Goal: Information Seeking & Learning: Learn about a topic

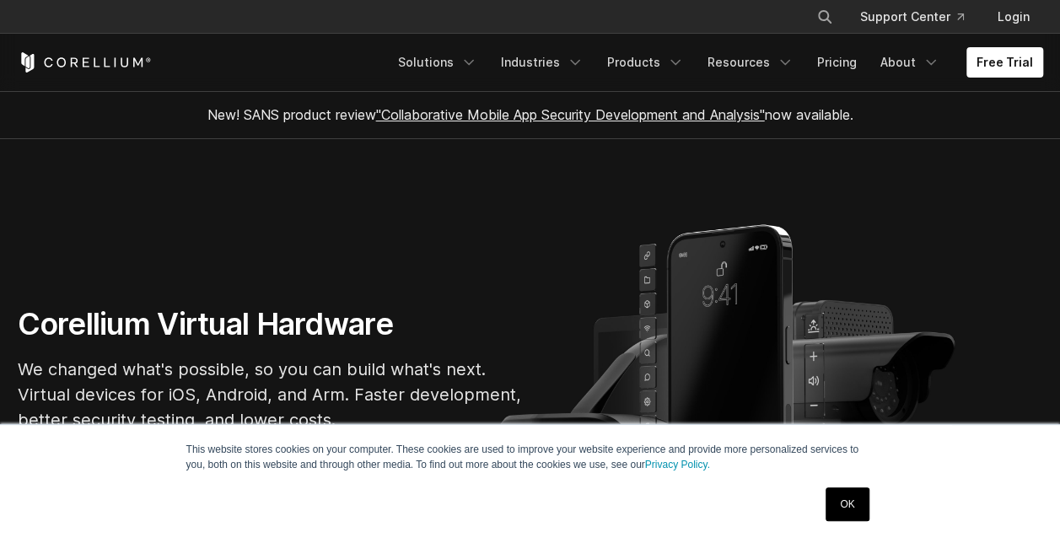
click at [848, 511] on link "OK" at bounding box center [847, 505] width 43 height 34
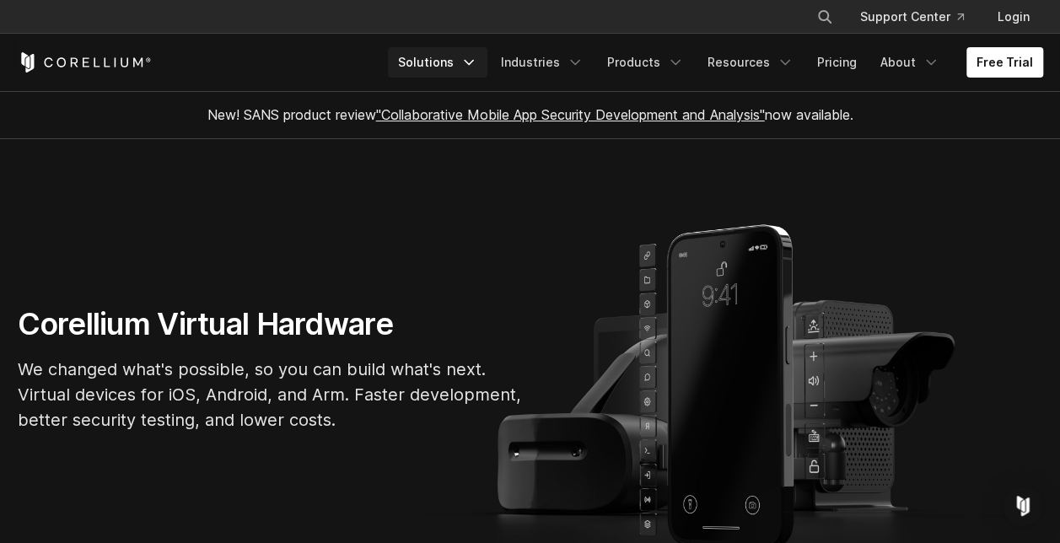
click at [436, 66] on link "Solutions" at bounding box center [438, 62] width 100 height 30
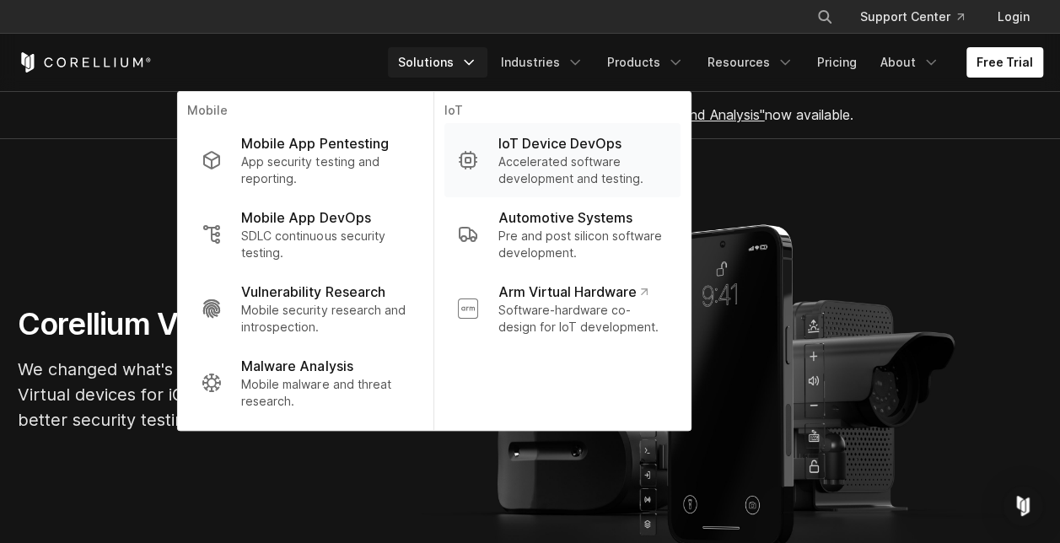
click at [585, 148] on p "IoT Device DevOps" at bounding box center [559, 143] width 123 height 20
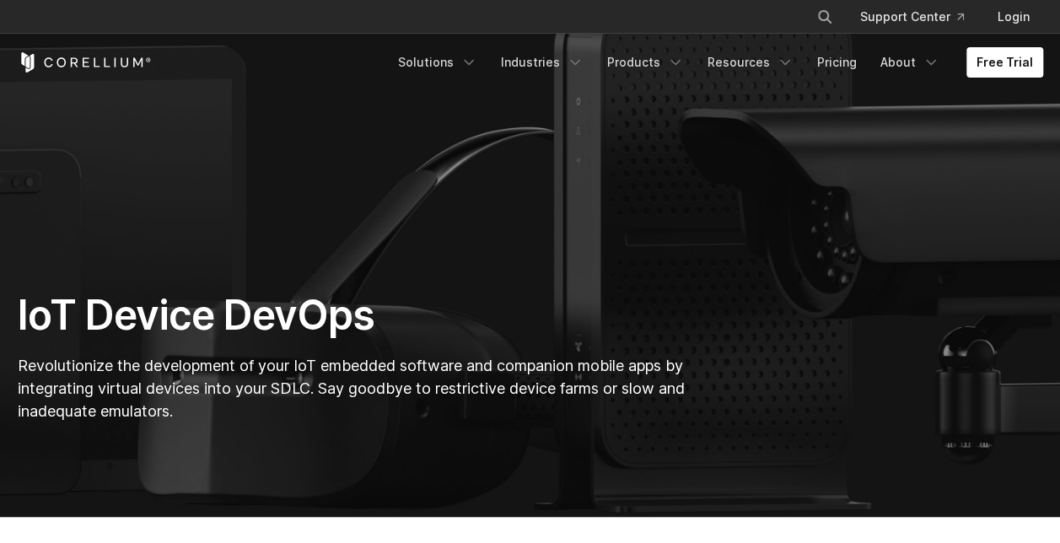
click at [564, 58] on link "Industries" at bounding box center [542, 62] width 103 height 30
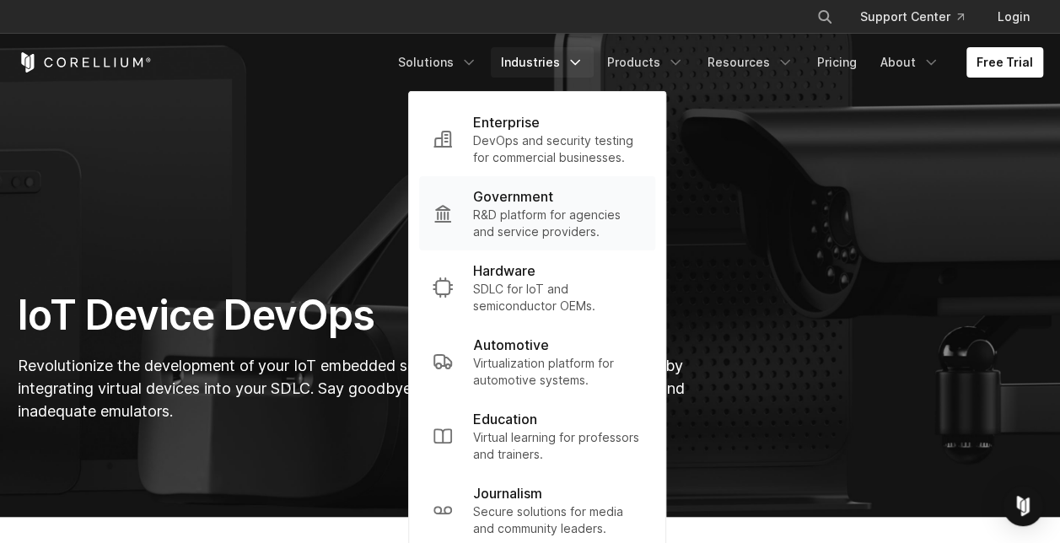
click at [537, 218] on p "R&D platform for agencies and service providers." at bounding box center [557, 224] width 169 height 34
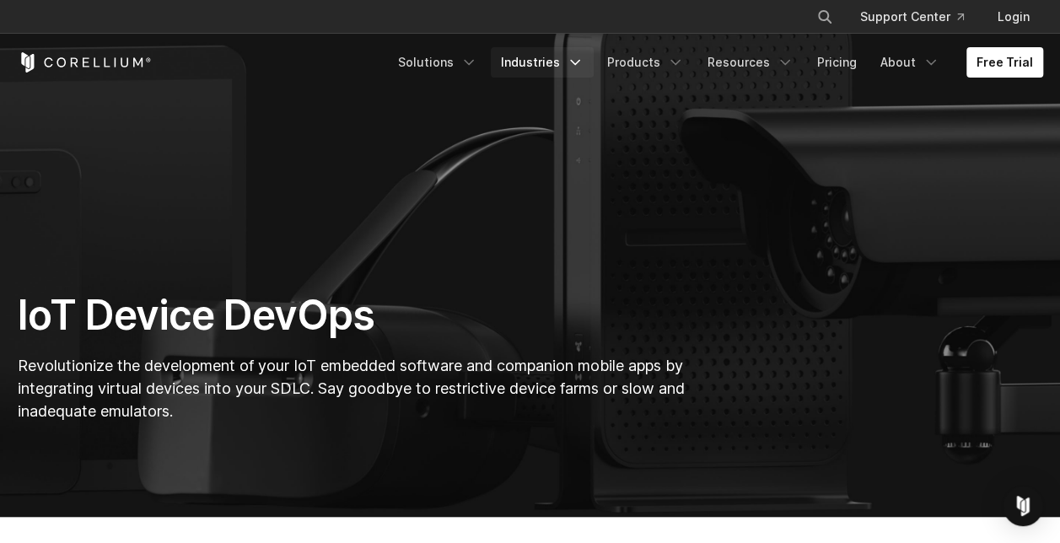
click at [562, 72] on link "Industries" at bounding box center [542, 62] width 103 height 30
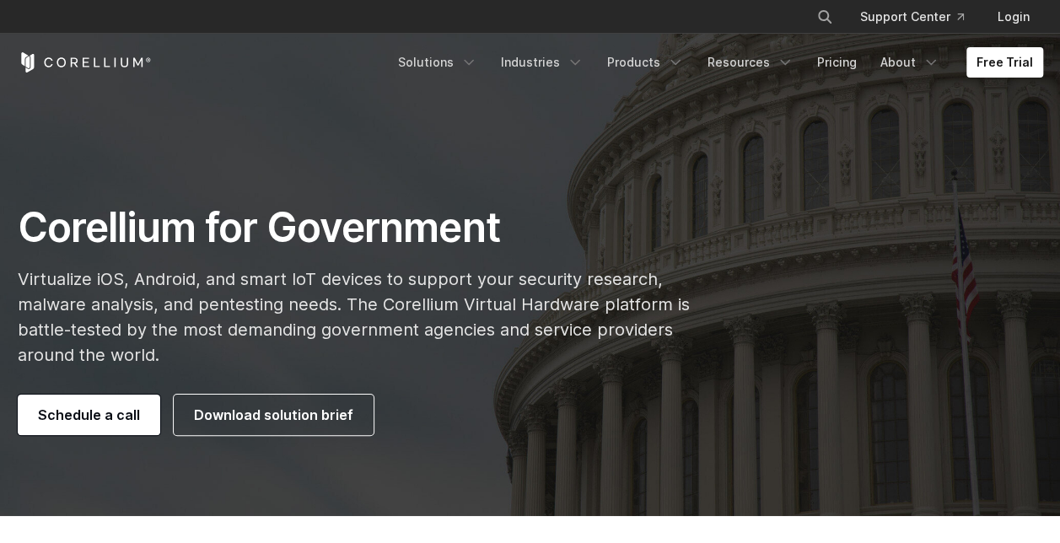
click at [562, 72] on link "Industries" at bounding box center [542, 62] width 103 height 30
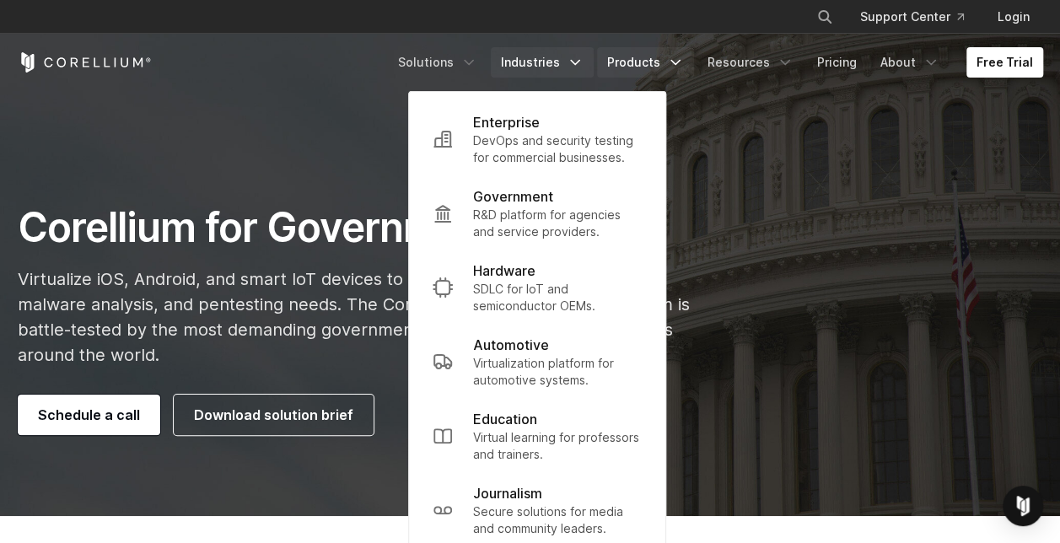
click at [651, 71] on link "Products" at bounding box center [645, 62] width 97 height 30
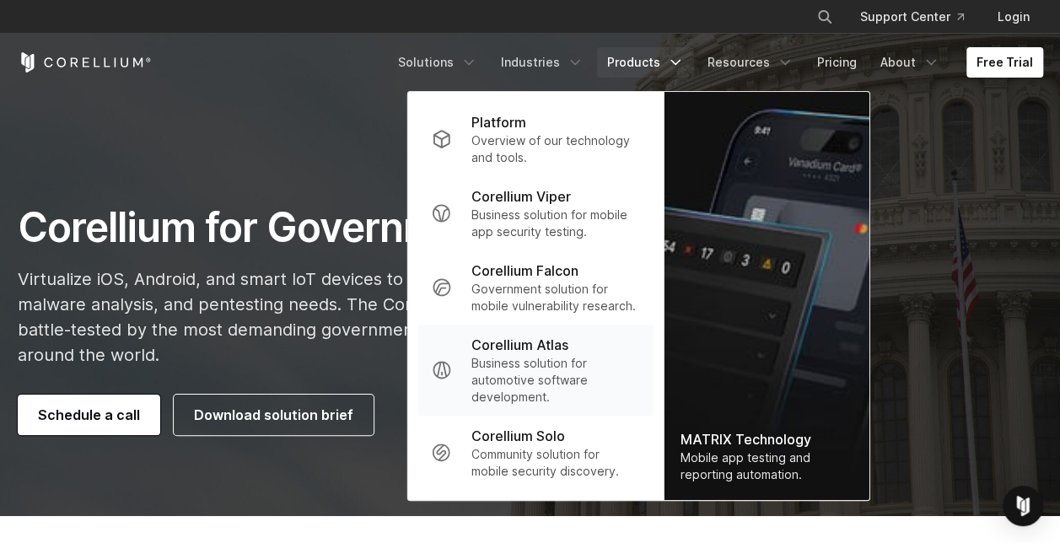
click at [592, 374] on p "Business solution for automotive software development." at bounding box center [556, 380] width 168 height 51
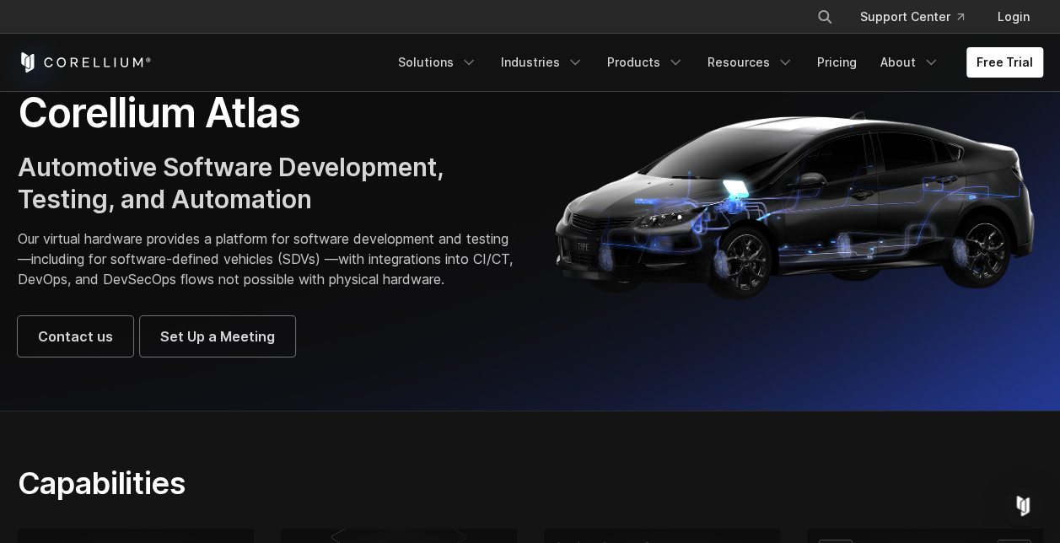
scroll to position [84, 0]
